Goal: Information Seeking & Learning: Understand process/instructions

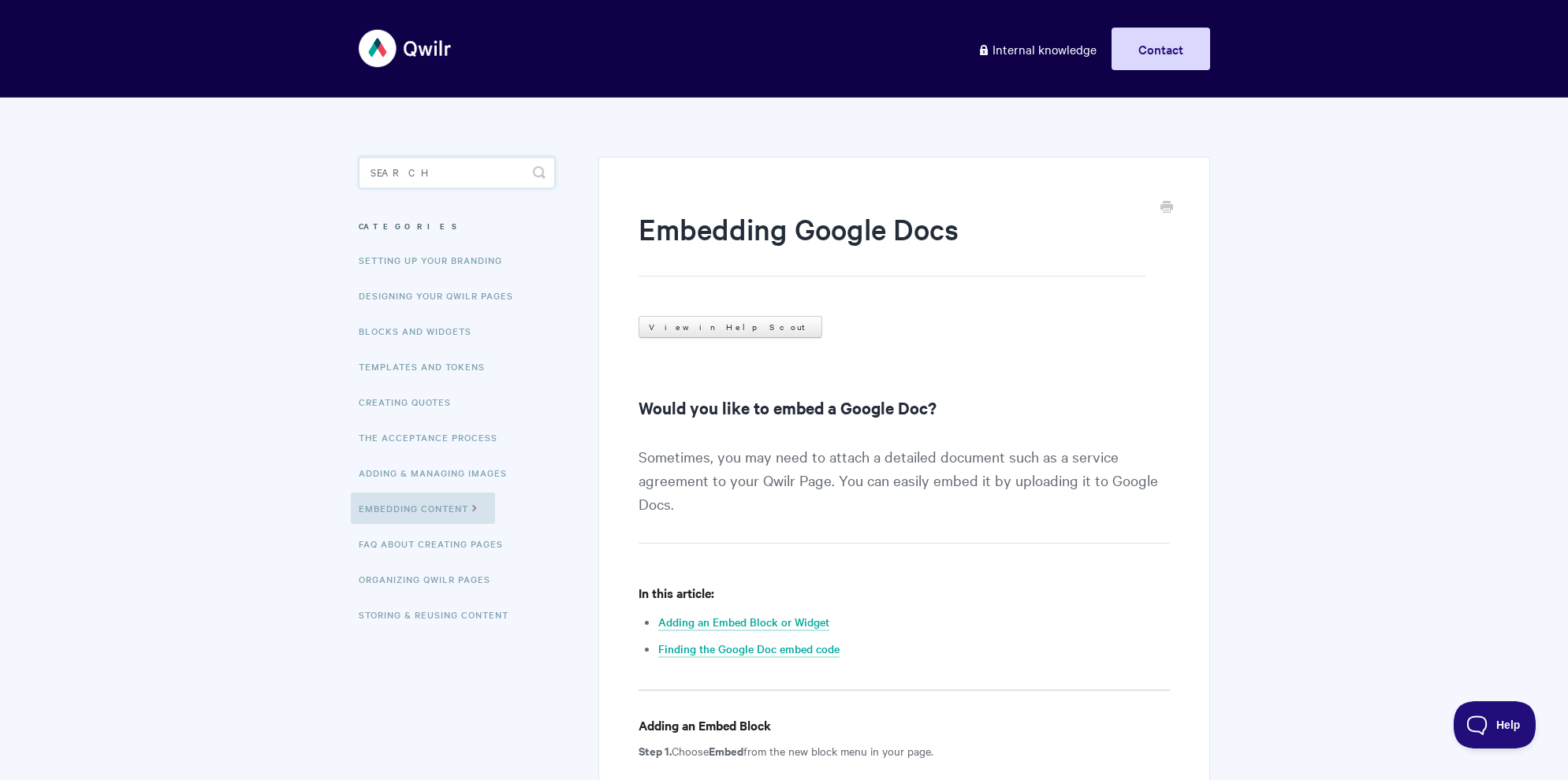
click at [430, 180] on input "Search" at bounding box center [457, 173] width 197 height 32
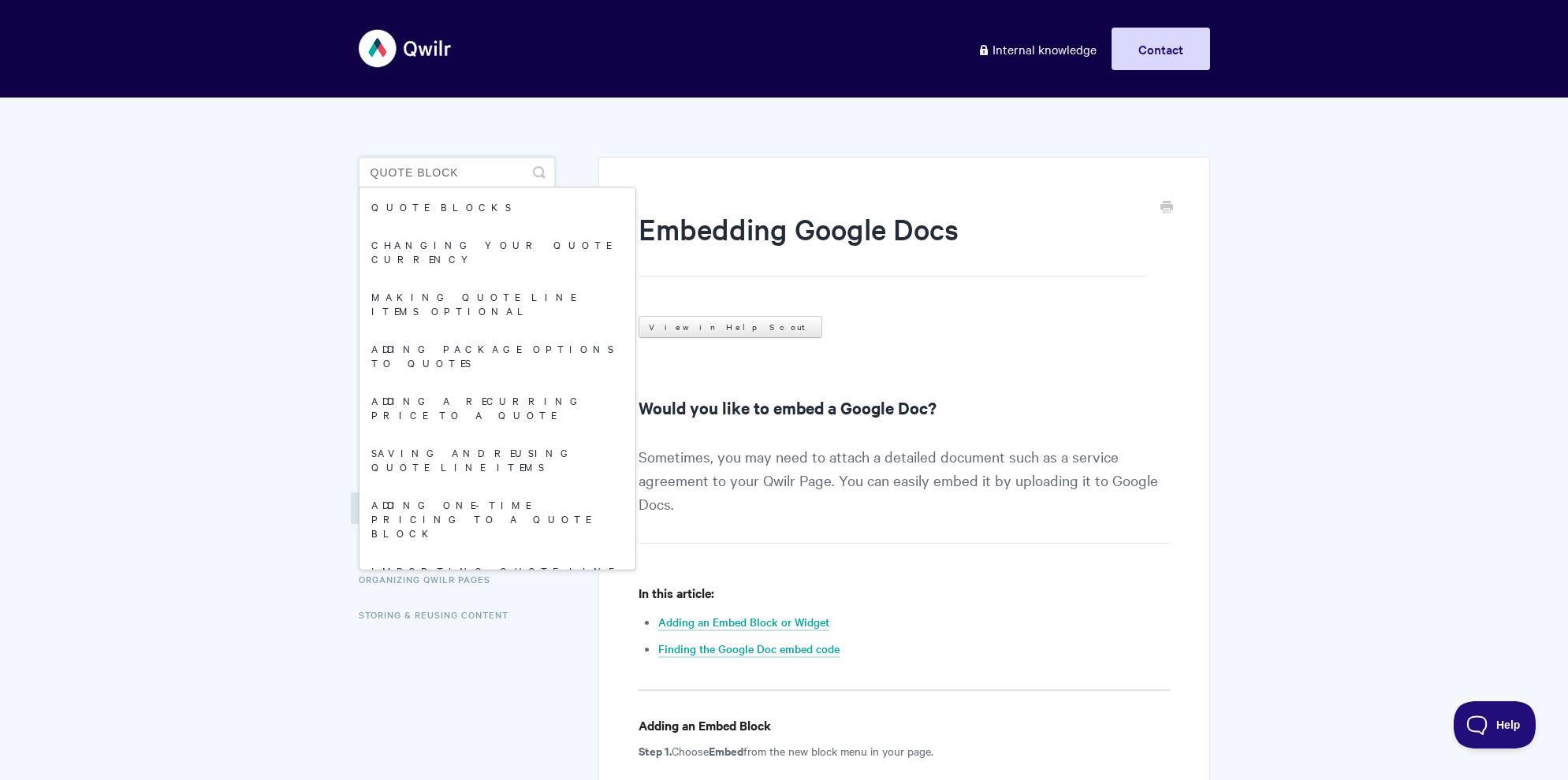
type input "quote block"
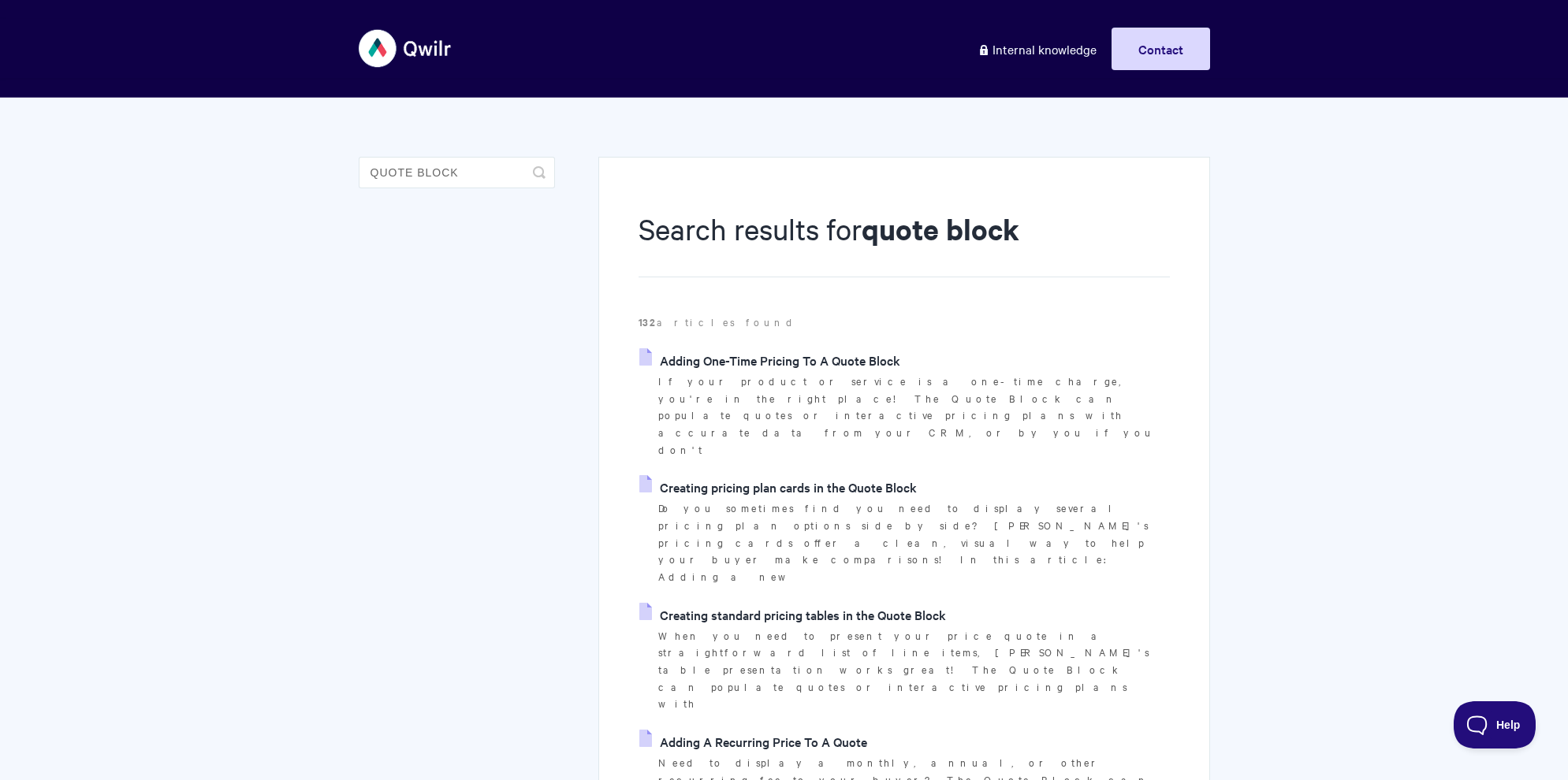
click at [792, 475] on link "Creating pricing plan cards in the Quote Block" at bounding box center [778, 487] width 278 height 24
click at [761, 730] on link "Adding A Recurring Price To A Quote" at bounding box center [753, 742] width 228 height 24
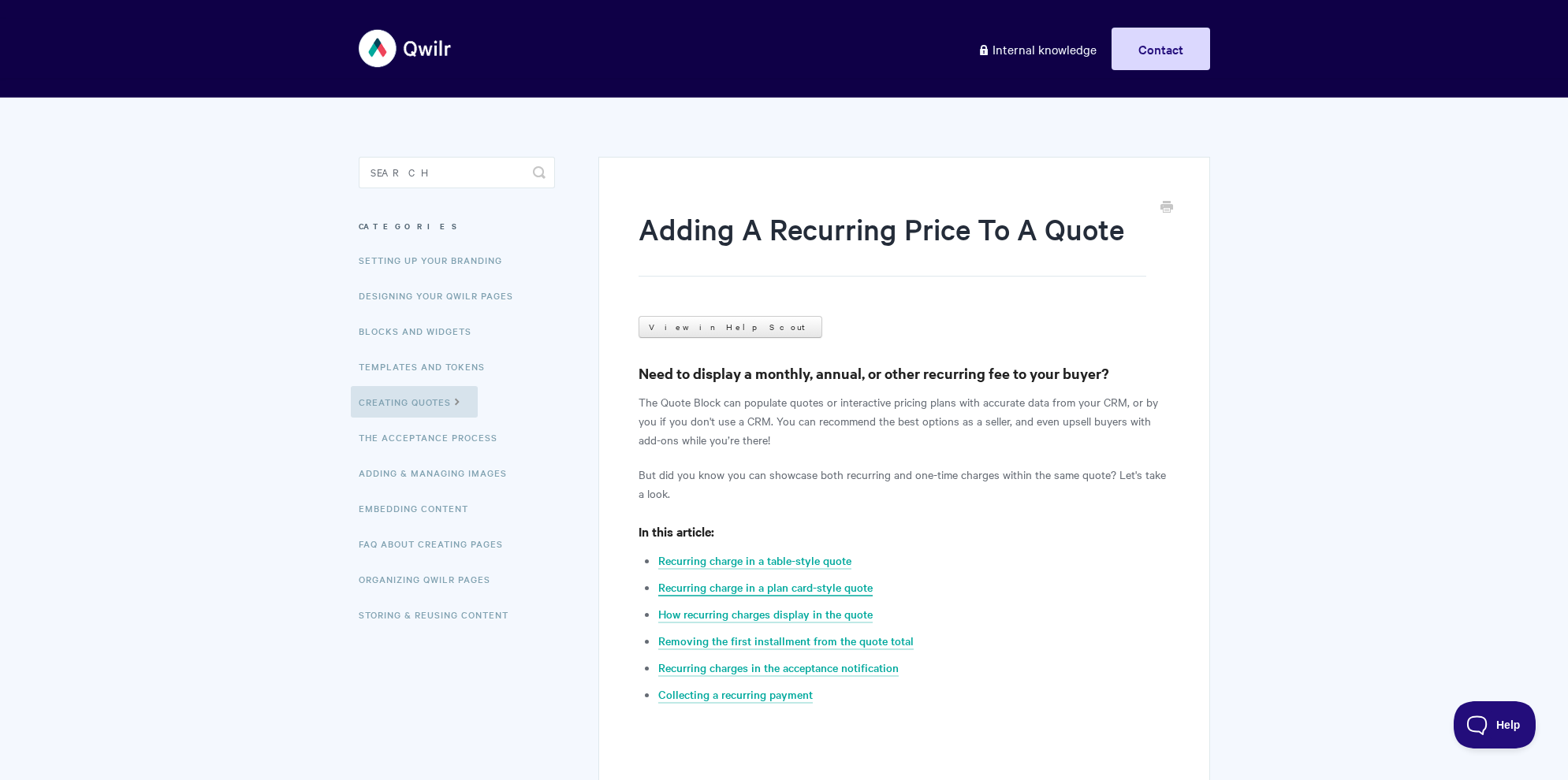
click at [726, 583] on link "Recurring charge in a plan card-style quote" at bounding box center [765, 588] width 214 height 17
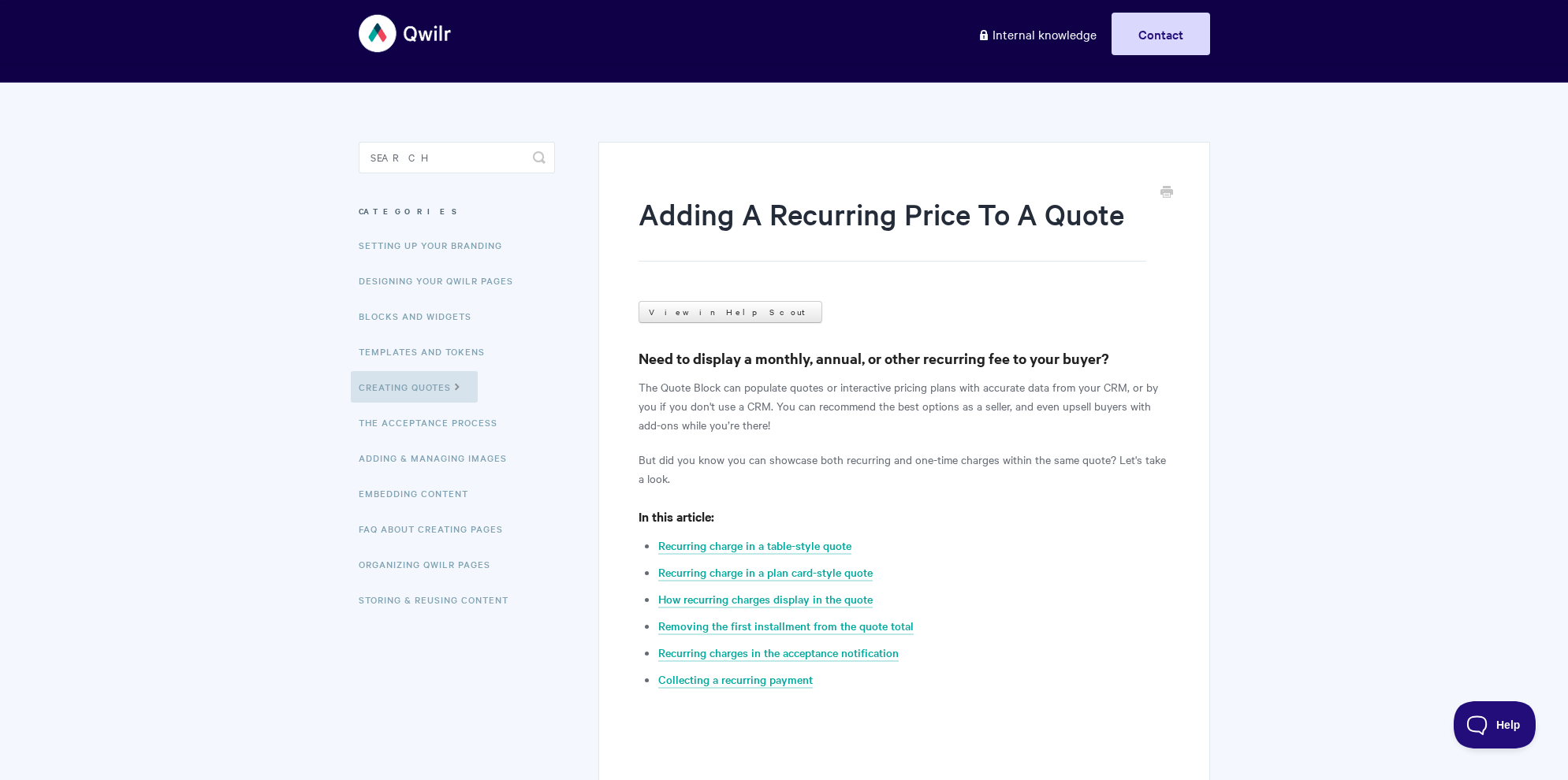
scroll to position [0, 0]
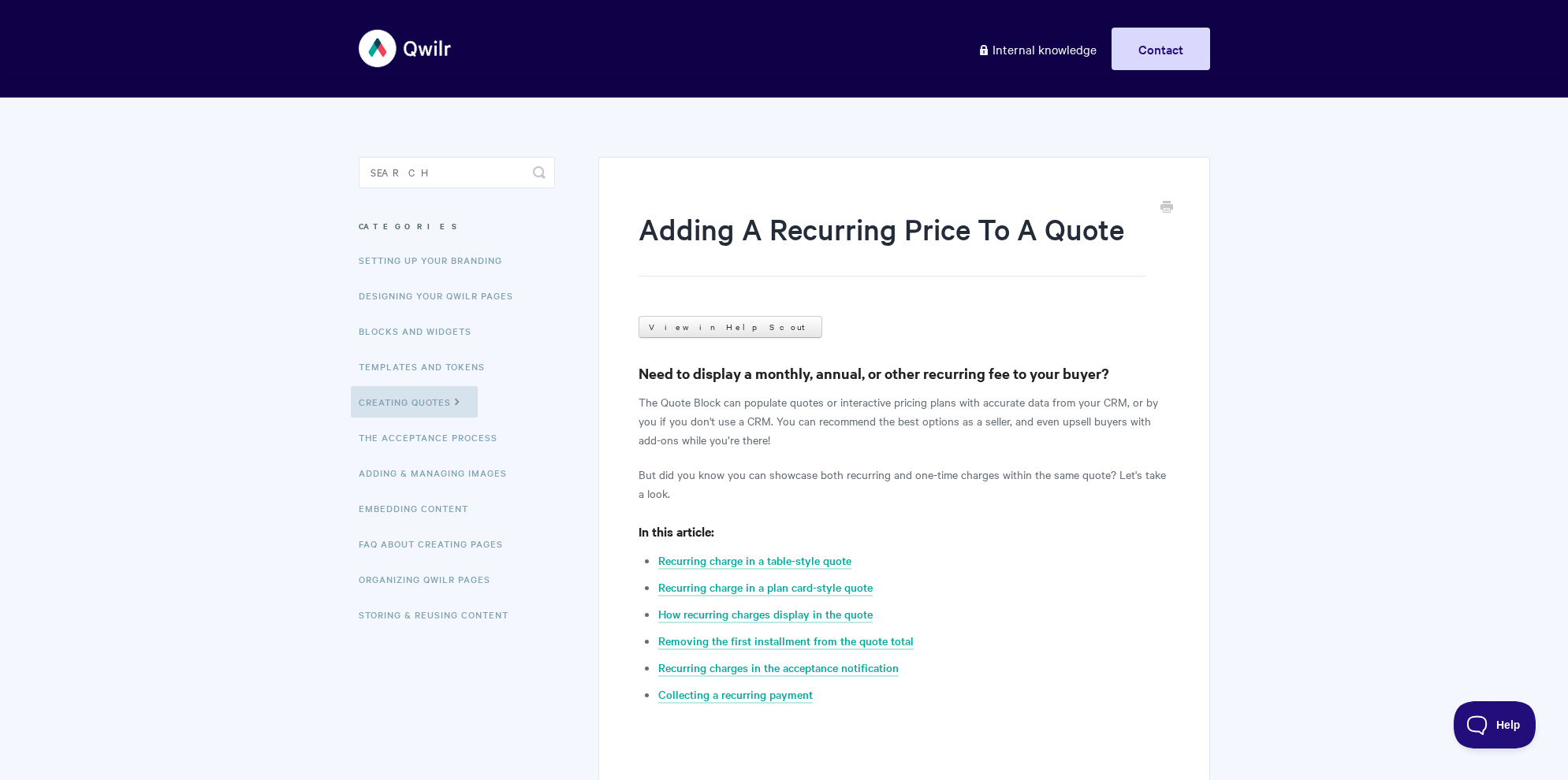
click at [404, 44] on img at bounding box center [406, 48] width 94 height 59
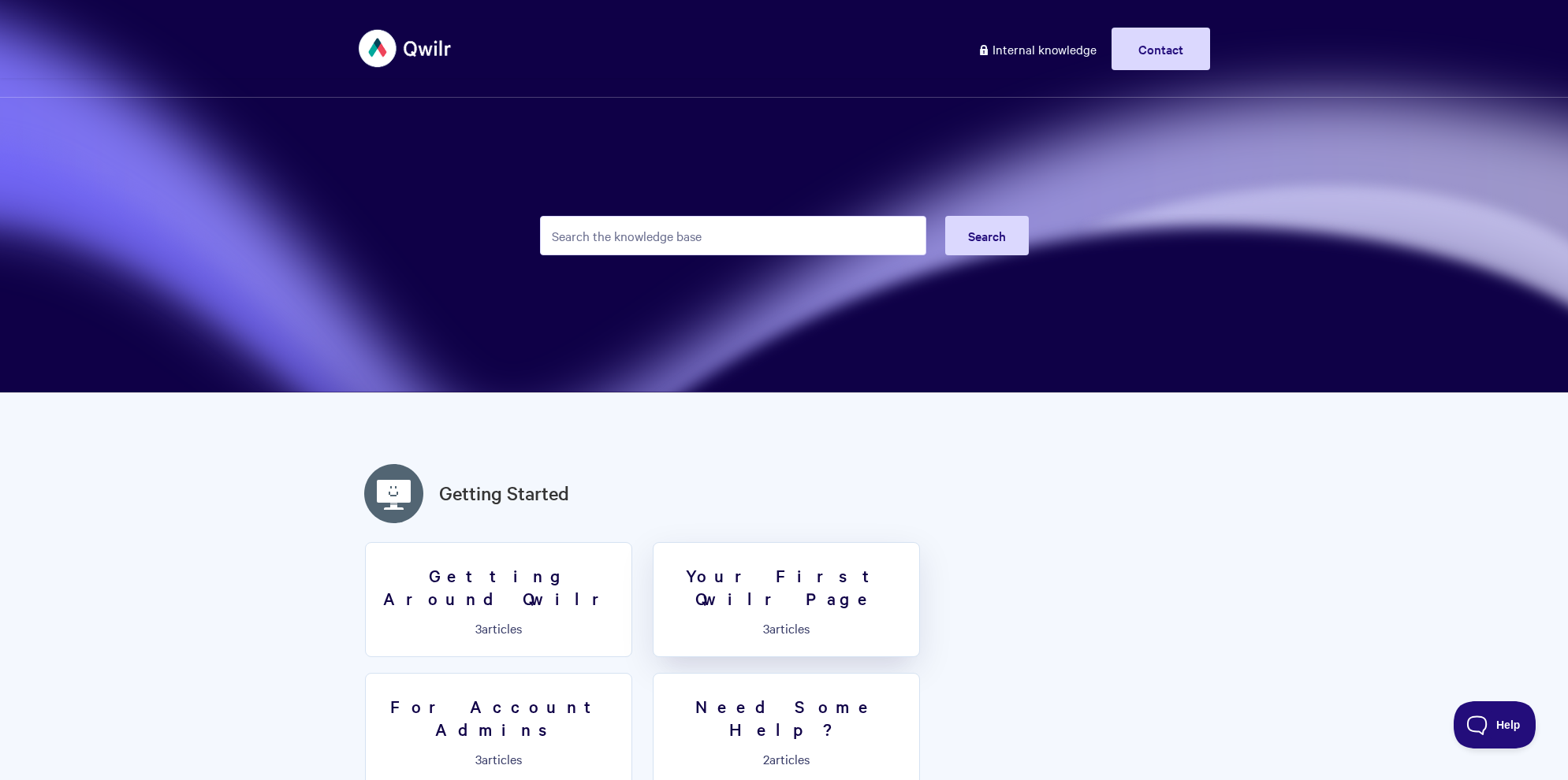
click at [770, 570] on h3 "Your First Qwilr Page" at bounding box center [786, 587] width 247 height 45
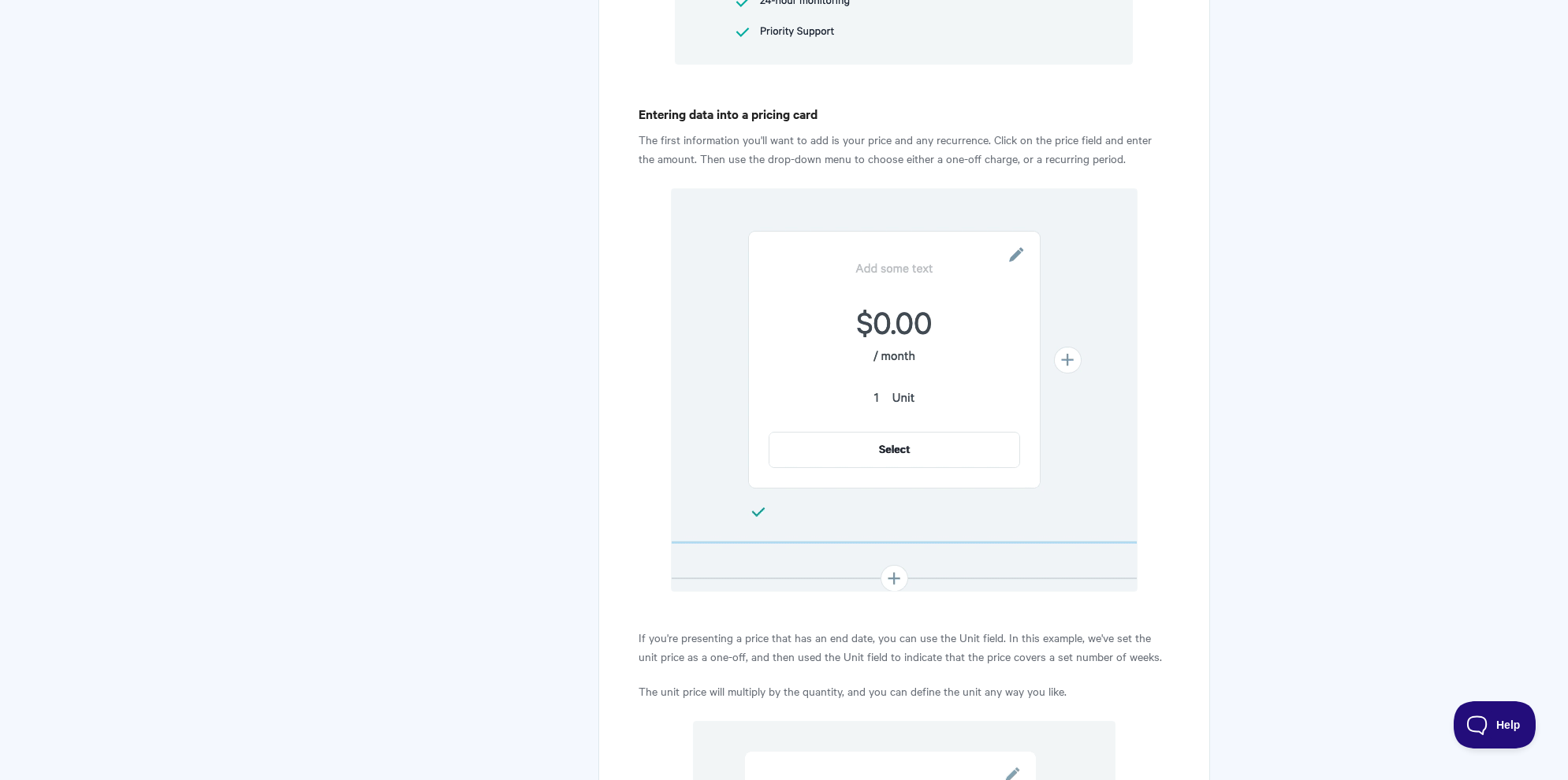
scroll to position [2051, 0]
